Goal: Task Accomplishment & Management: Manage account settings

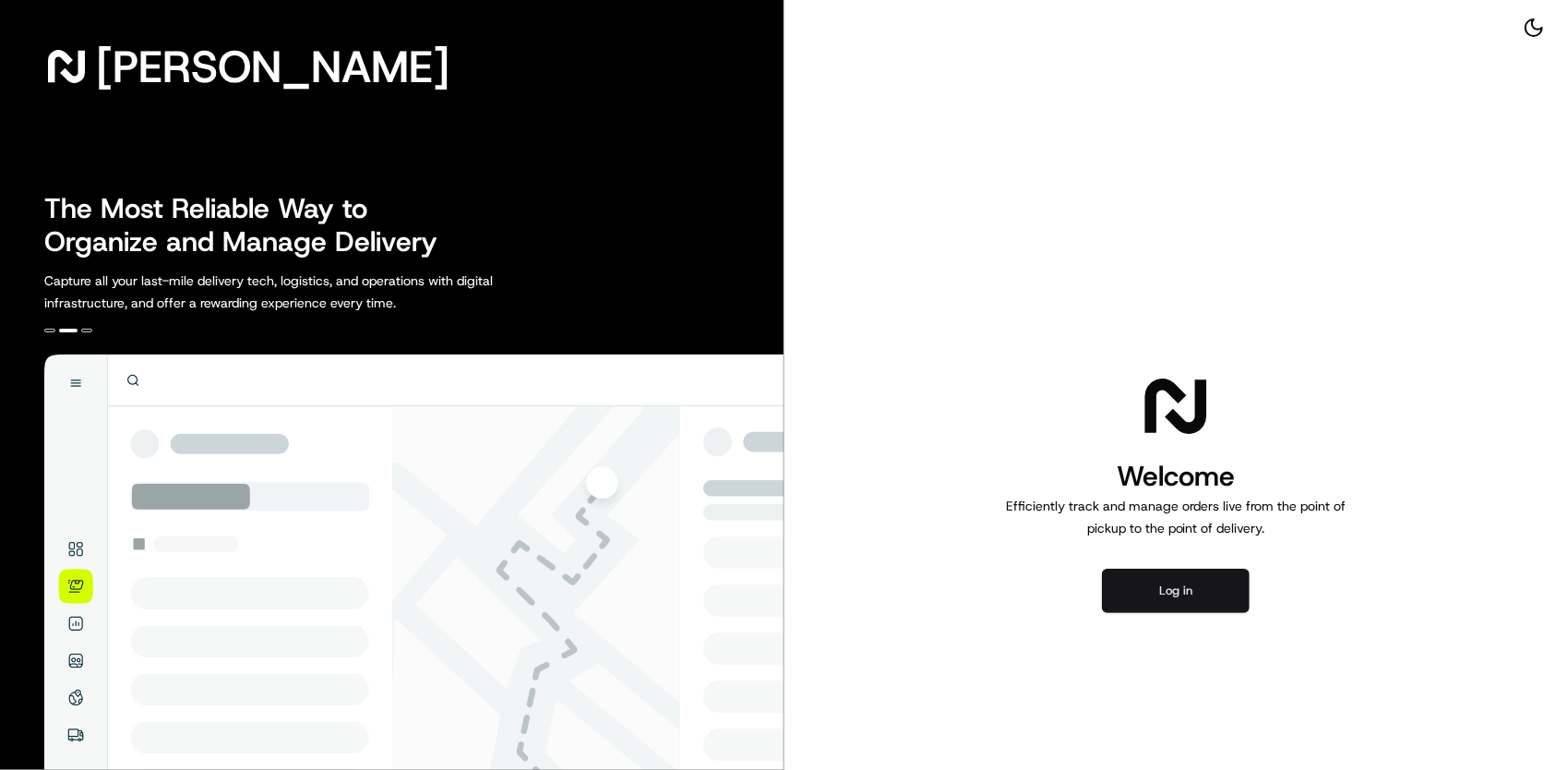
click at [1173, 603] on button "Log in" at bounding box center [1176, 591] width 148 height 44
